Goal: Information Seeking & Learning: Learn about a topic

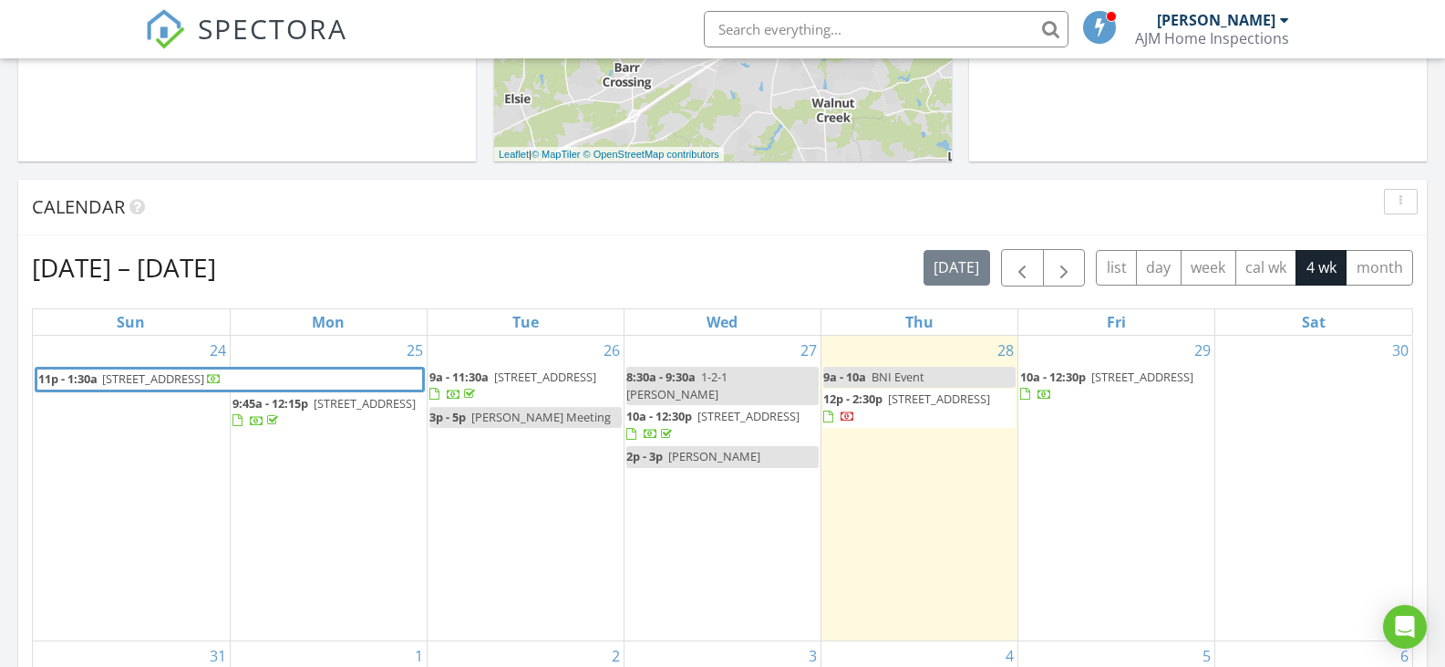
scroll to position [638, 0]
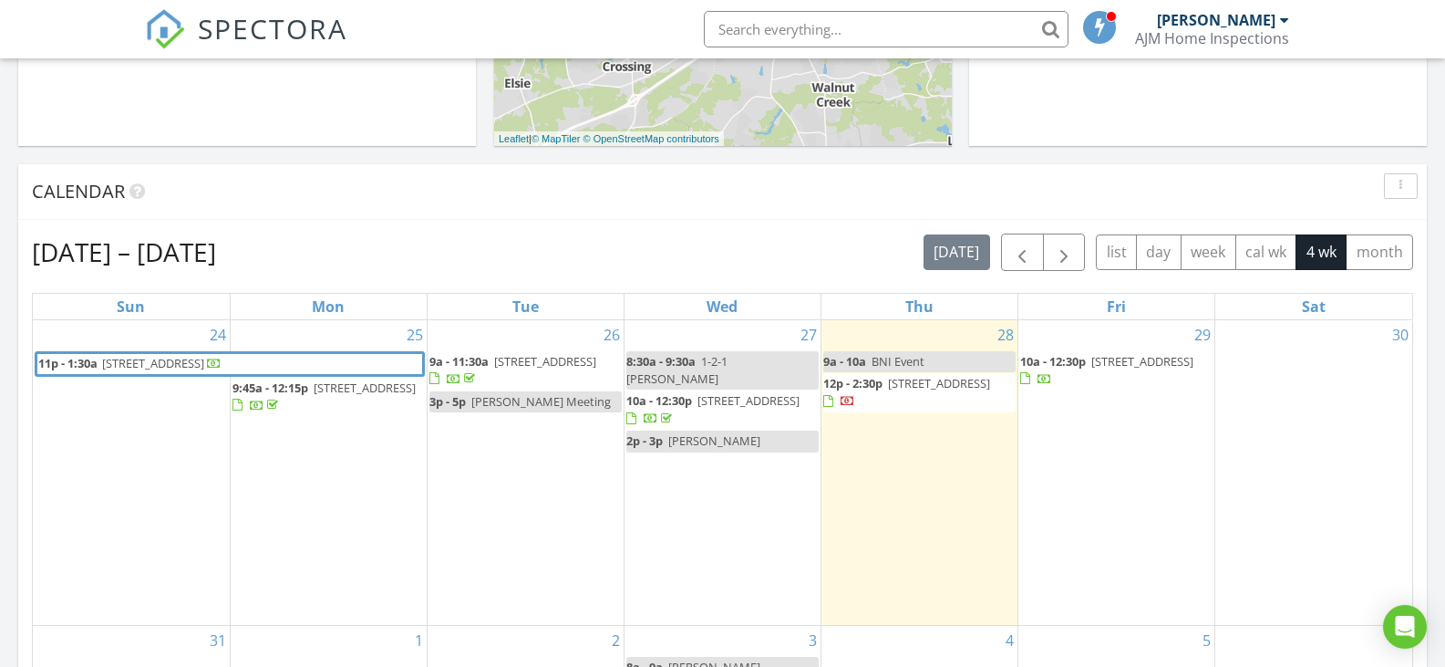
click at [204, 366] on span "105 Vista Way, West Columbia 29170" at bounding box center [153, 363] width 102 height 16
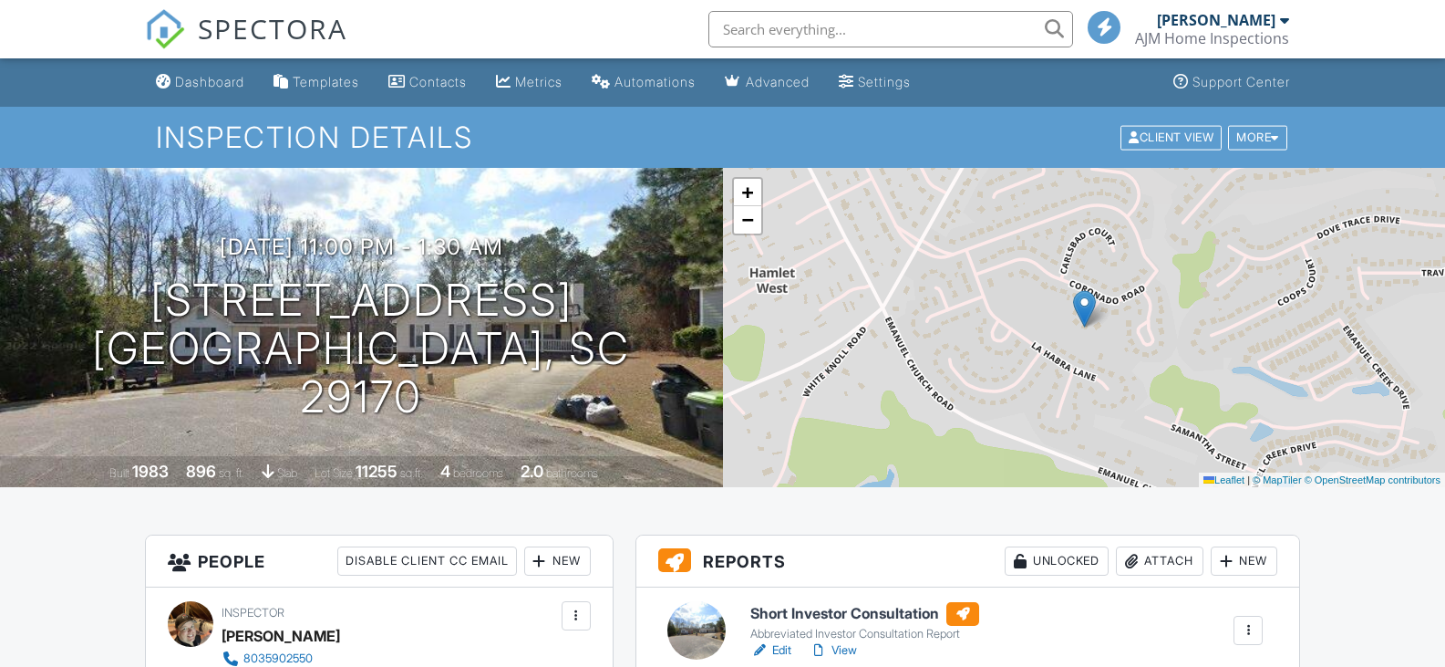
scroll to position [274, 0]
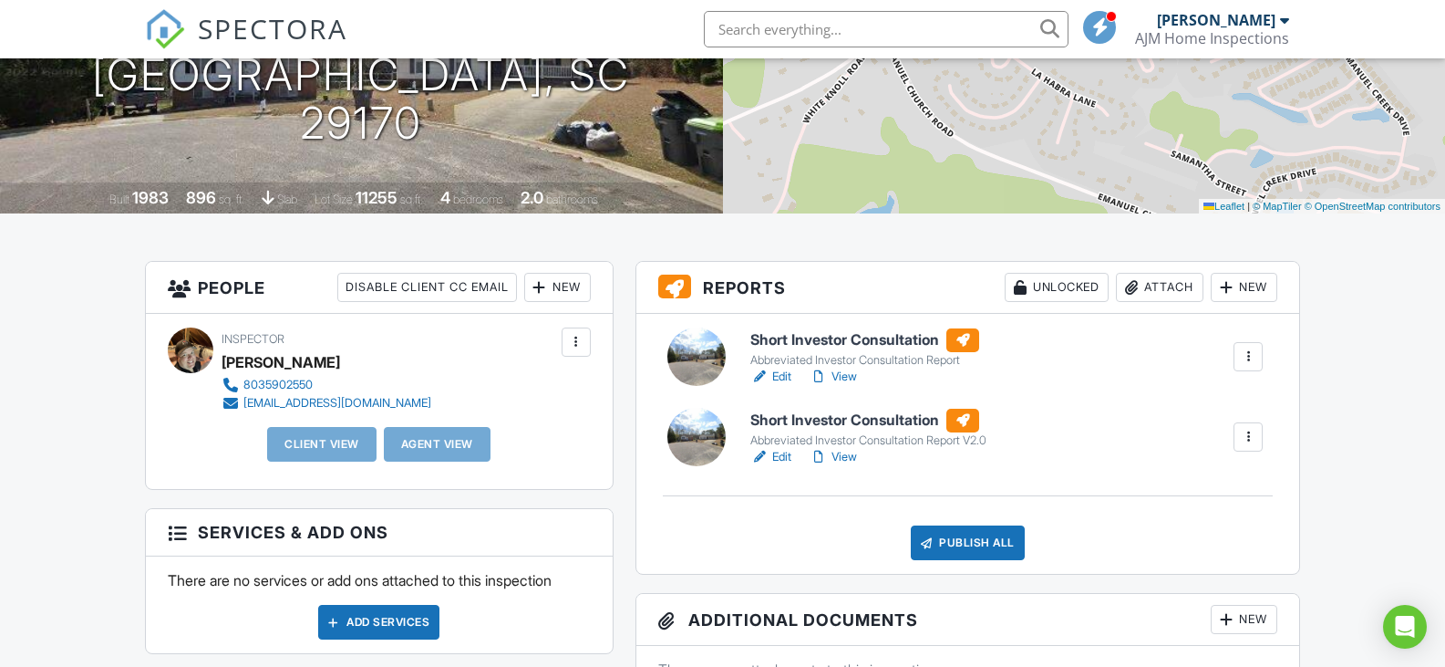
click at [827, 455] on div at bounding box center [819, 457] width 18 height 18
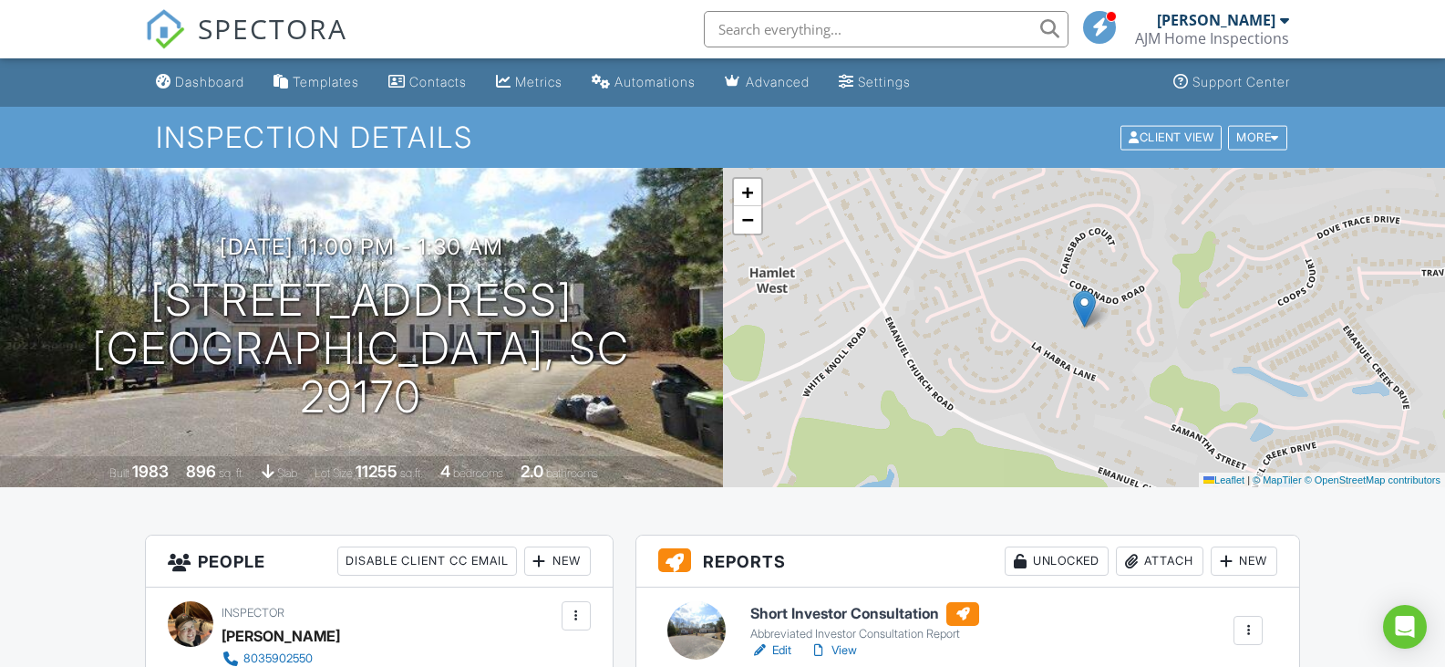
click at [896, 79] on div "Settings" at bounding box center [884, 82] width 53 height 16
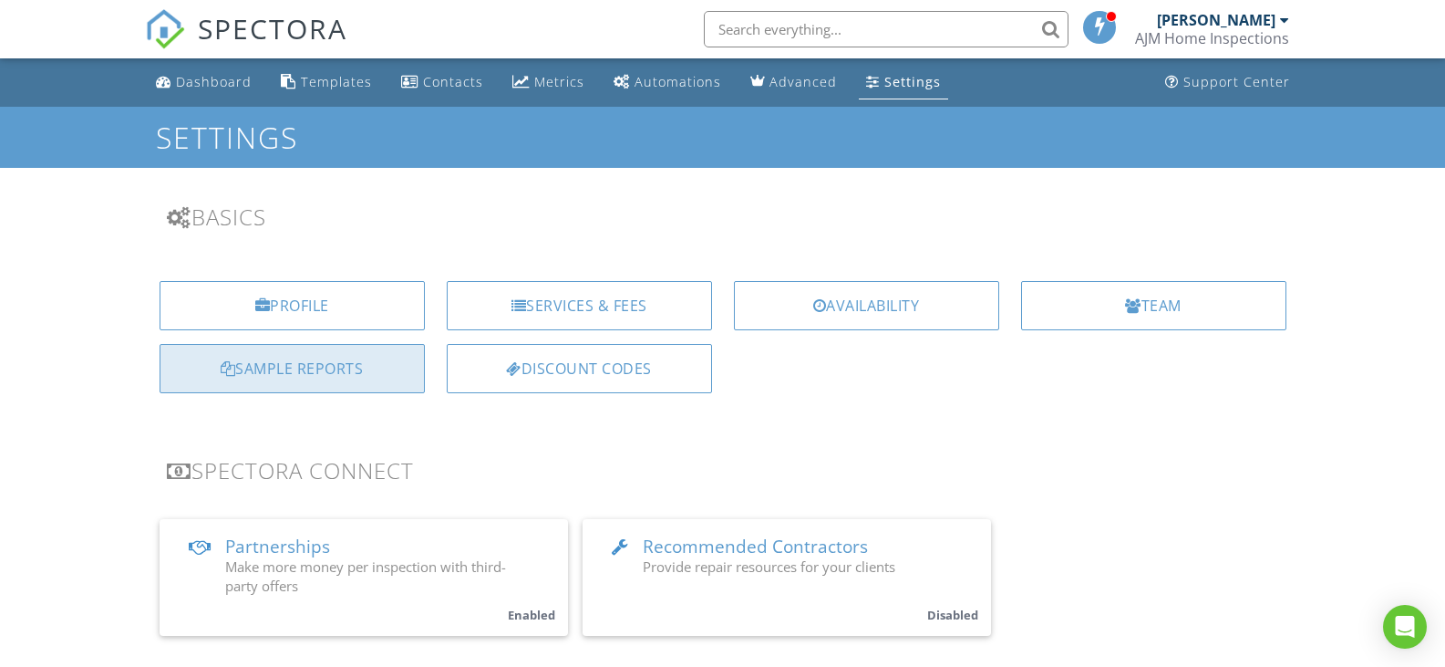
click at [284, 381] on div "Sample Reports" at bounding box center [292, 368] width 265 height 49
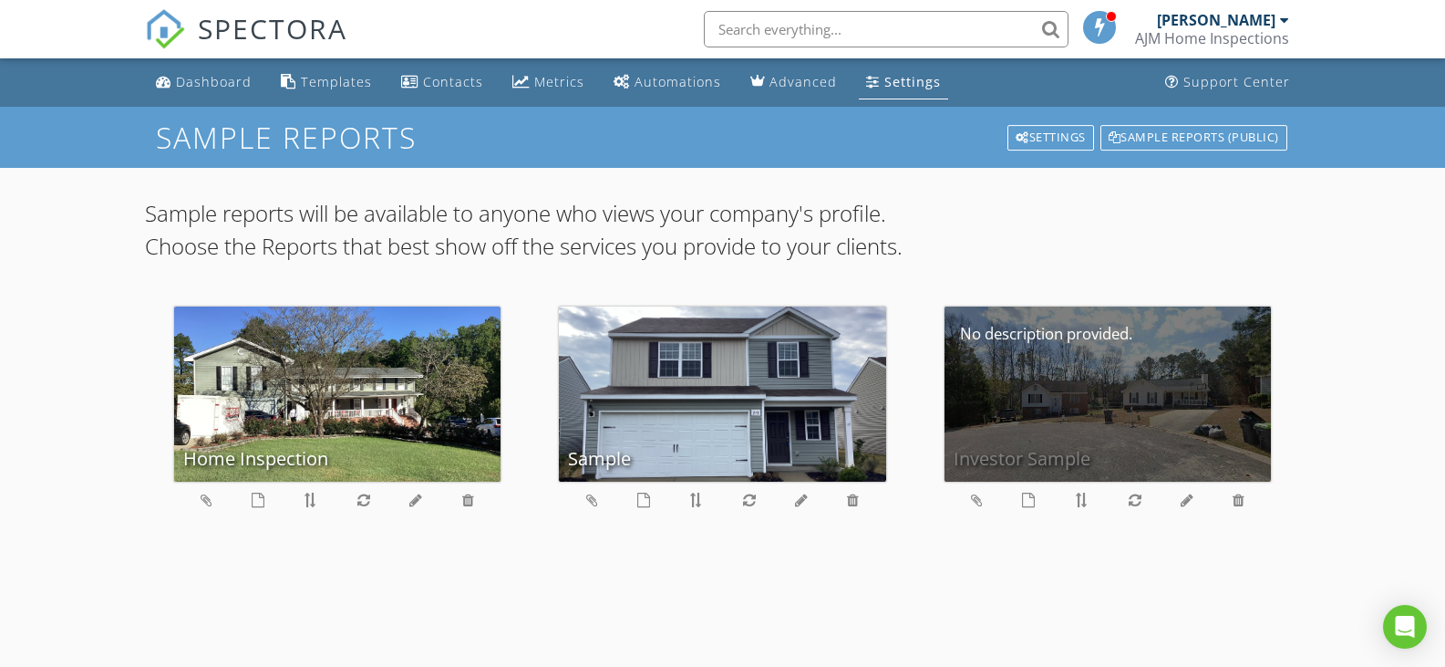
click at [1056, 408] on div "Investor Sample" at bounding box center [1108, 393] width 327 height 175
click at [1044, 357] on div "Investor Sample" at bounding box center [1108, 393] width 327 height 175
click at [1064, 399] on div "Investor Sample" at bounding box center [1108, 393] width 327 height 175
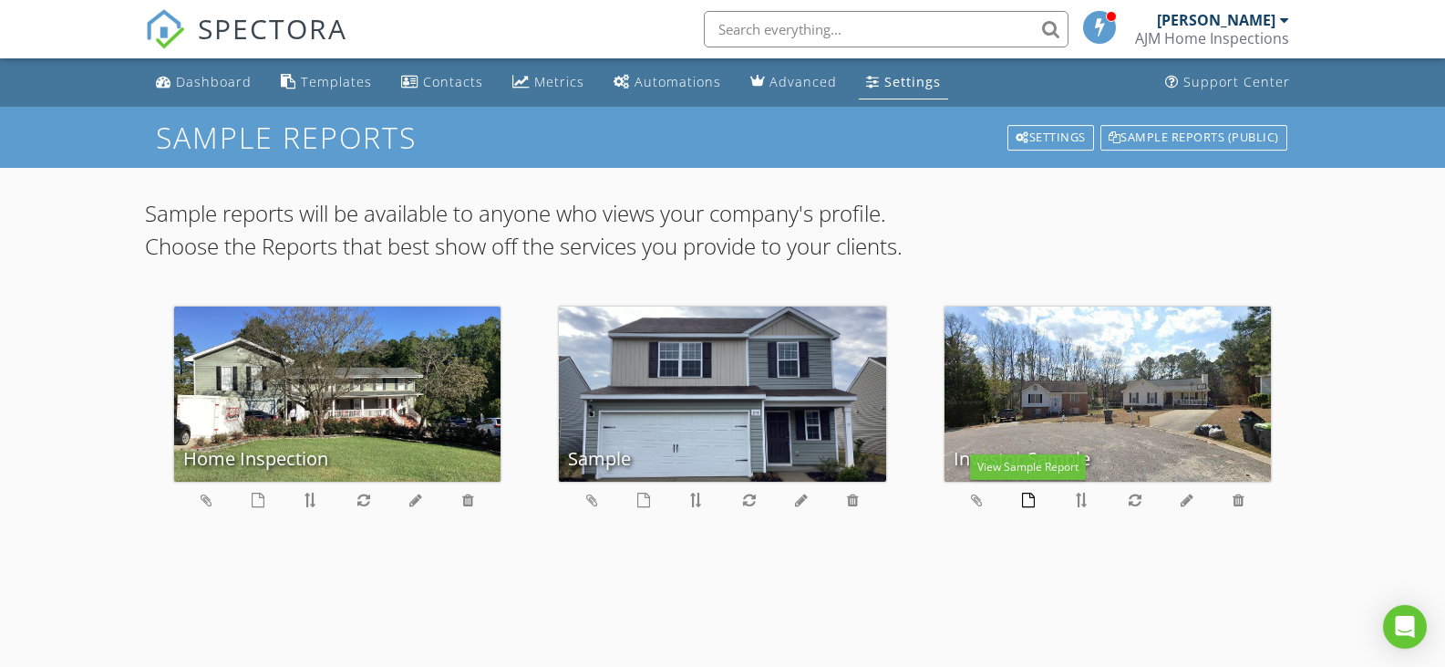
click at [1031, 503] on icon at bounding box center [1028, 499] width 13 height 15
click at [974, 500] on icon at bounding box center [977, 499] width 12 height 15
click at [972, 500] on icon at bounding box center [977, 499] width 12 height 15
